Goal: Use online tool/utility: Use online tool/utility

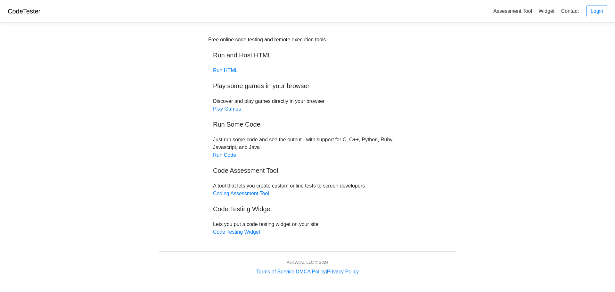
drag, startPoint x: 0, startPoint y: 0, endPoint x: 57, endPoint y: 155, distance: 165.2
click at [57, 155] on body "CodeTester Assessment Tool Widget Contact Login Free online code testing and re…" at bounding box center [307, 137] width 615 height 275
click at [226, 157] on link "Run Code" at bounding box center [224, 154] width 23 height 5
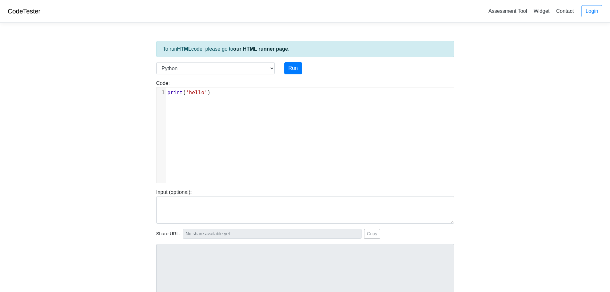
click at [238, 95] on pre "print ( 'hello' )" at bounding box center [312, 93] width 292 height 8
type textarea "print('hello')"
click at [238, 95] on pre "print ( 'hello' )" at bounding box center [312, 93] width 292 height 8
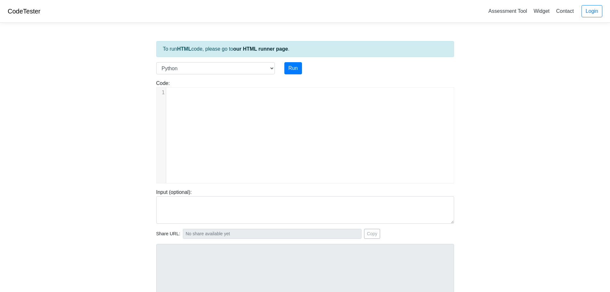
type textarea "​"
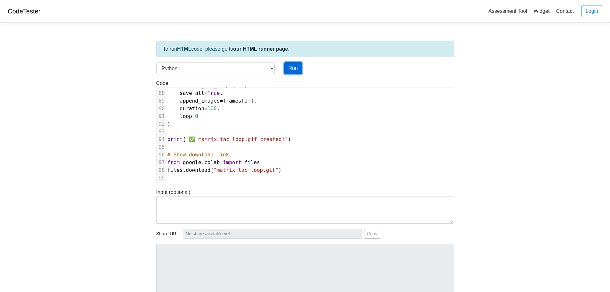
click at [290, 68] on button "Run" at bounding box center [293, 68] width 18 height 12
type input "https://codetester.io/runner?s=MRW4nQr4Xk"
type textarea "Submission status: Runtime Error (NZEC) Stderr: File "script.py", line 2 !pip i…"
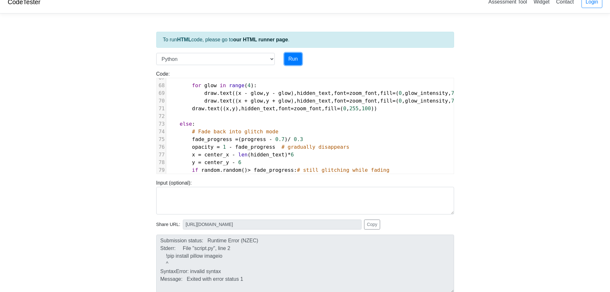
scroll to position [0, 0]
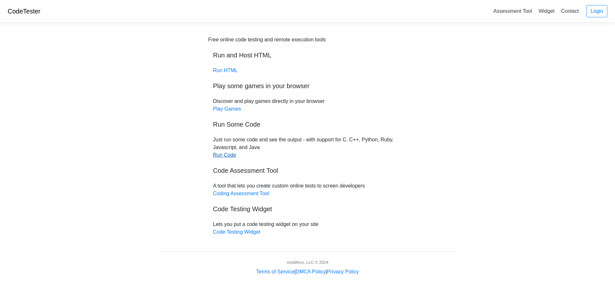
click at [225, 157] on link "Run Code" at bounding box center [224, 154] width 23 height 5
click at [224, 154] on link "Run Code" at bounding box center [224, 154] width 23 height 5
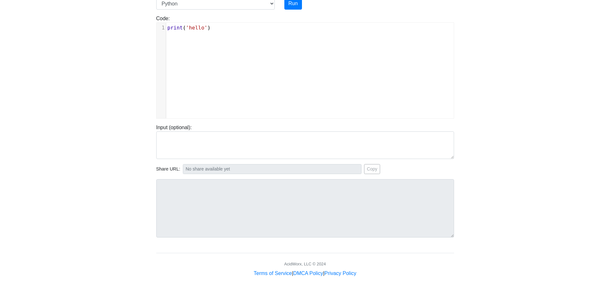
scroll to position [65, 0]
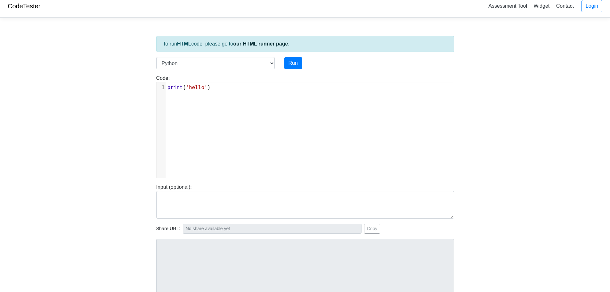
scroll to position [1, 0]
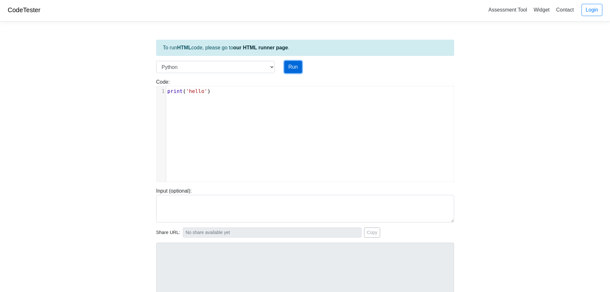
click at [291, 68] on button "Run" at bounding box center [293, 67] width 18 height 12
type input "[URL][DOMAIN_NAME]"
type textarea "Stdout: hello"
type textarea "[PERSON_NAME]('hello')"
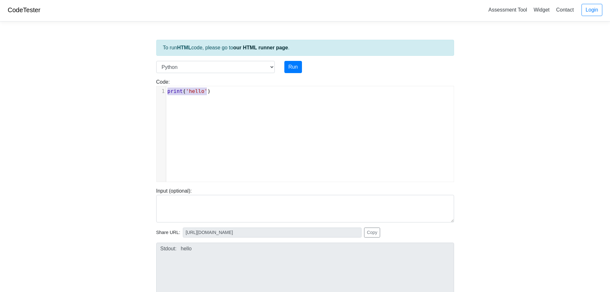
drag, startPoint x: 224, startPoint y: 94, endPoint x: 171, endPoint y: 88, distance: 53.3
click at [171, 88] on pre "print ( 'hello' )" at bounding box center [312, 91] width 292 height 8
type textarea "​"
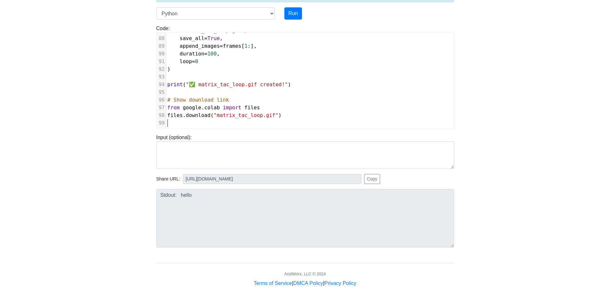
scroll to position [65, 0]
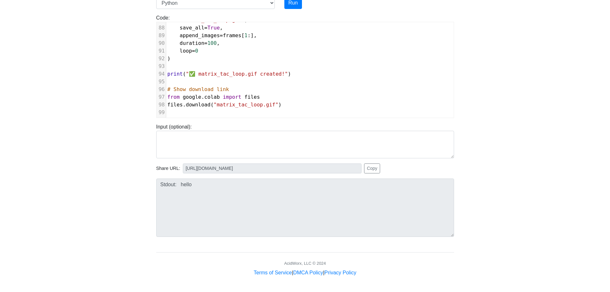
click at [112, 127] on body "CodeTester Assessment Tool Widget Contact Login To run HTML code, please go to …" at bounding box center [305, 106] width 610 height 342
drag, startPoint x: 181, startPoint y: 135, endPoint x: 186, endPoint y: 135, distance: 4.8
click at [182, 135] on textarea at bounding box center [305, 145] width 298 height 28
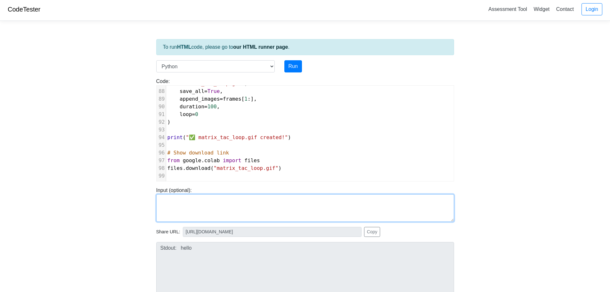
scroll to position [0, 0]
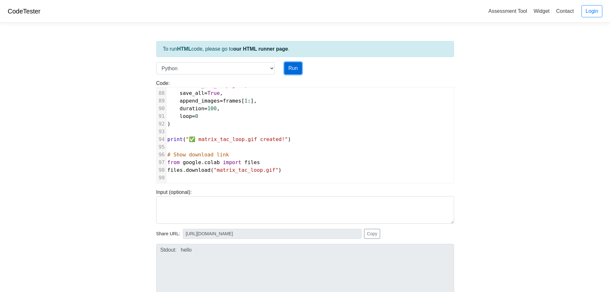
click at [292, 68] on button "Run" at bounding box center [293, 68] width 18 height 12
type input "[URL][DOMAIN_NAME]"
type textarea "Submission status: Runtime Error (NZEC) Stderr: File "script.py", line 2 !pip i…"
